Goal: Transaction & Acquisition: Subscribe to service/newsletter

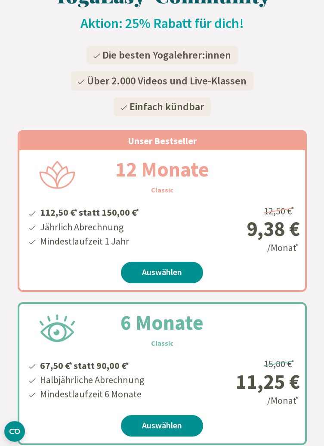
scroll to position [104, 0]
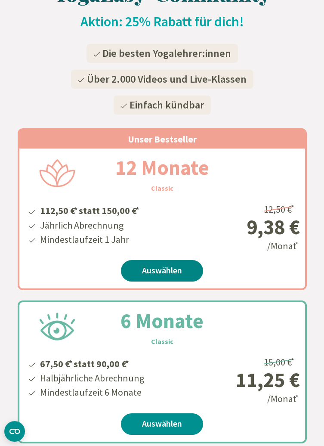
click at [182, 272] on link "Auswählen" at bounding box center [162, 271] width 82 height 22
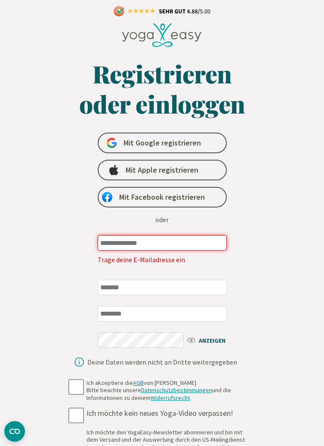
type input "**********"
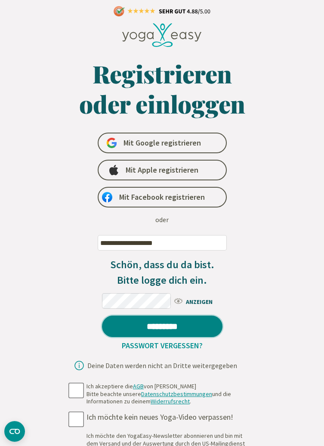
click at [194, 328] on input "*********" at bounding box center [162, 326] width 120 height 22
